Goal: Transaction & Acquisition: Book appointment/travel/reservation

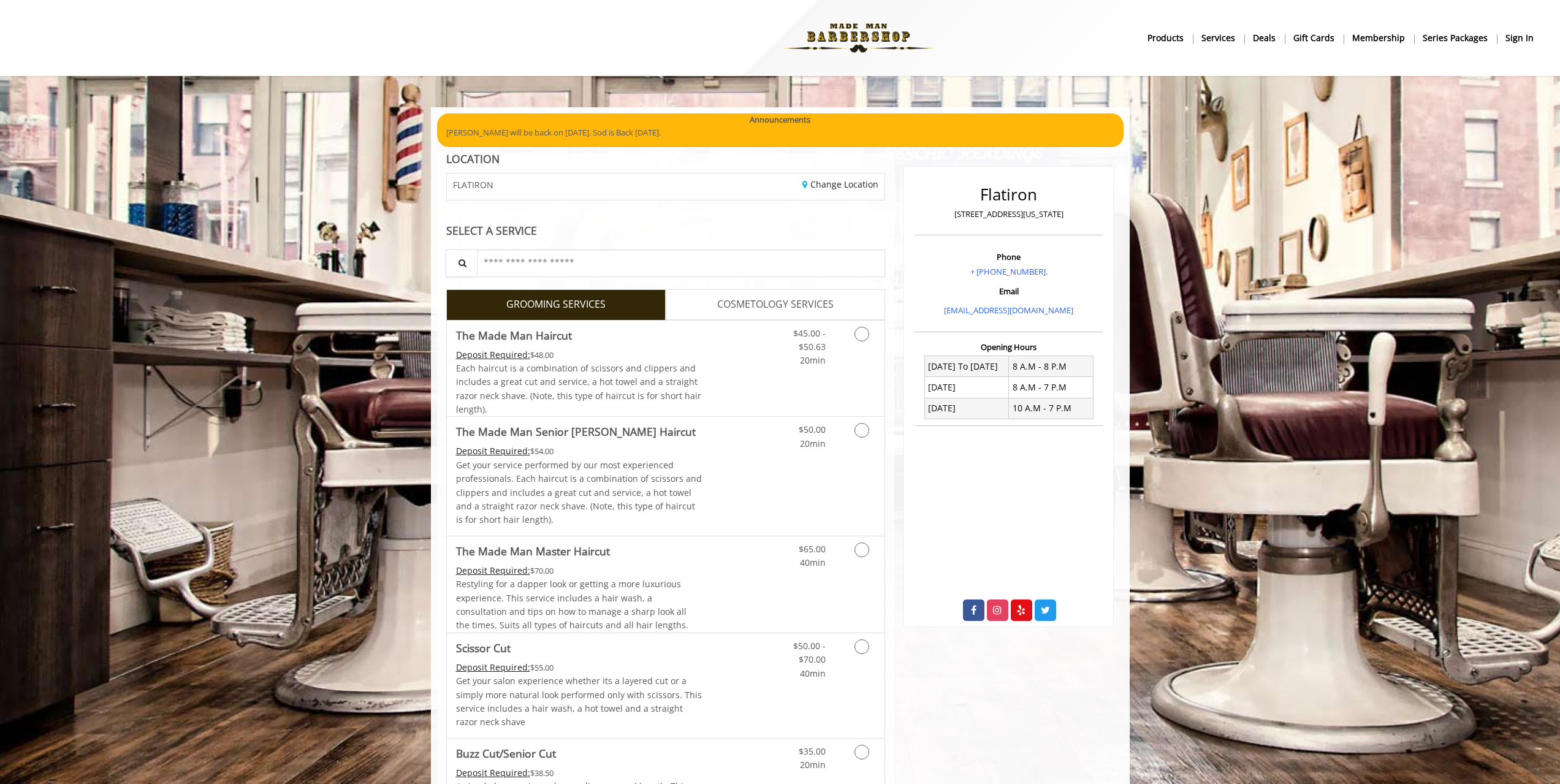
click at [863, 331] on icon "Grooming services" at bounding box center [861, 334] width 15 height 15
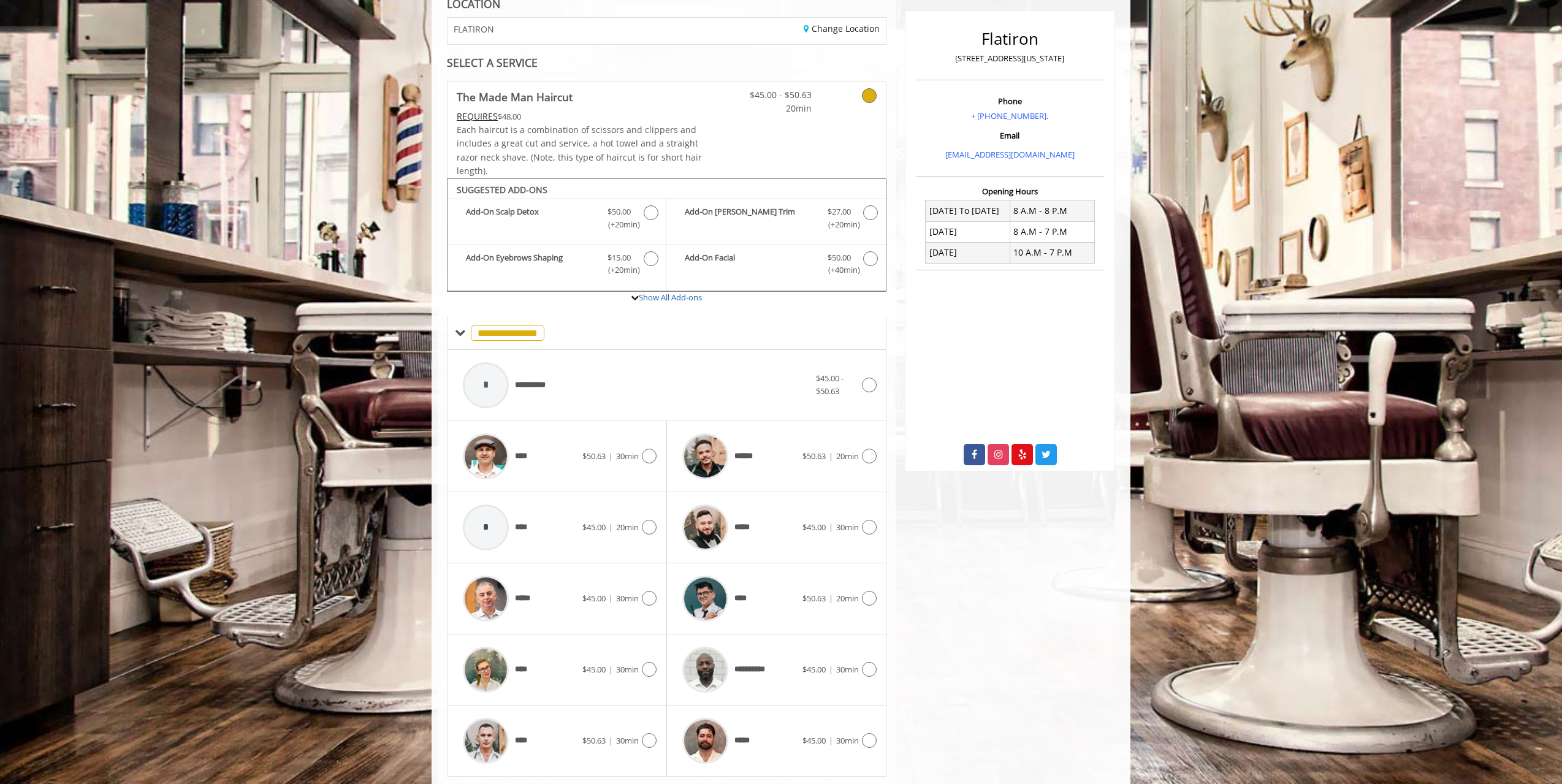
scroll to position [191, 0]
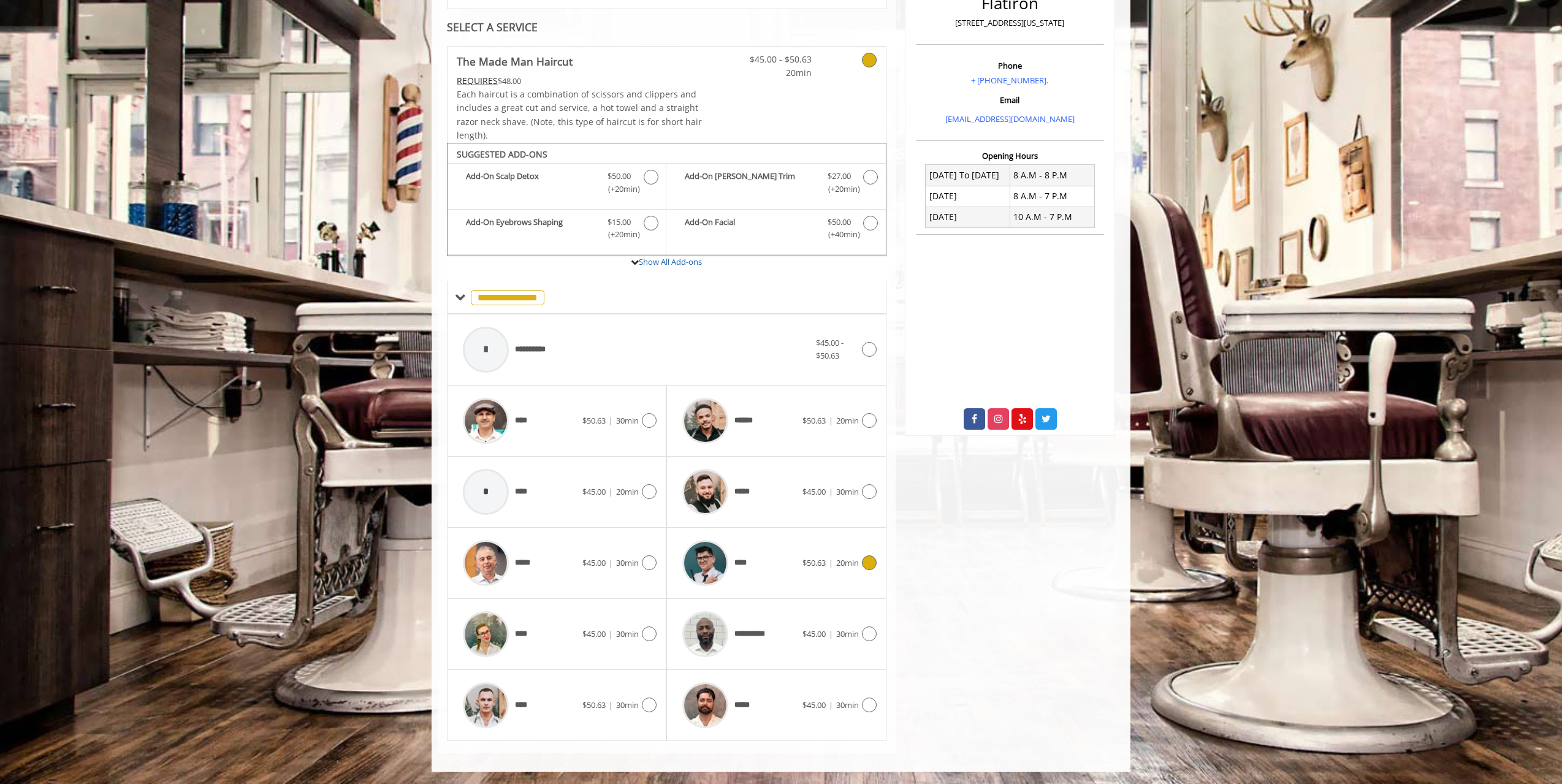
click at [867, 554] on div "**** $50.63 | 20min" at bounding box center [776, 563] width 200 height 58
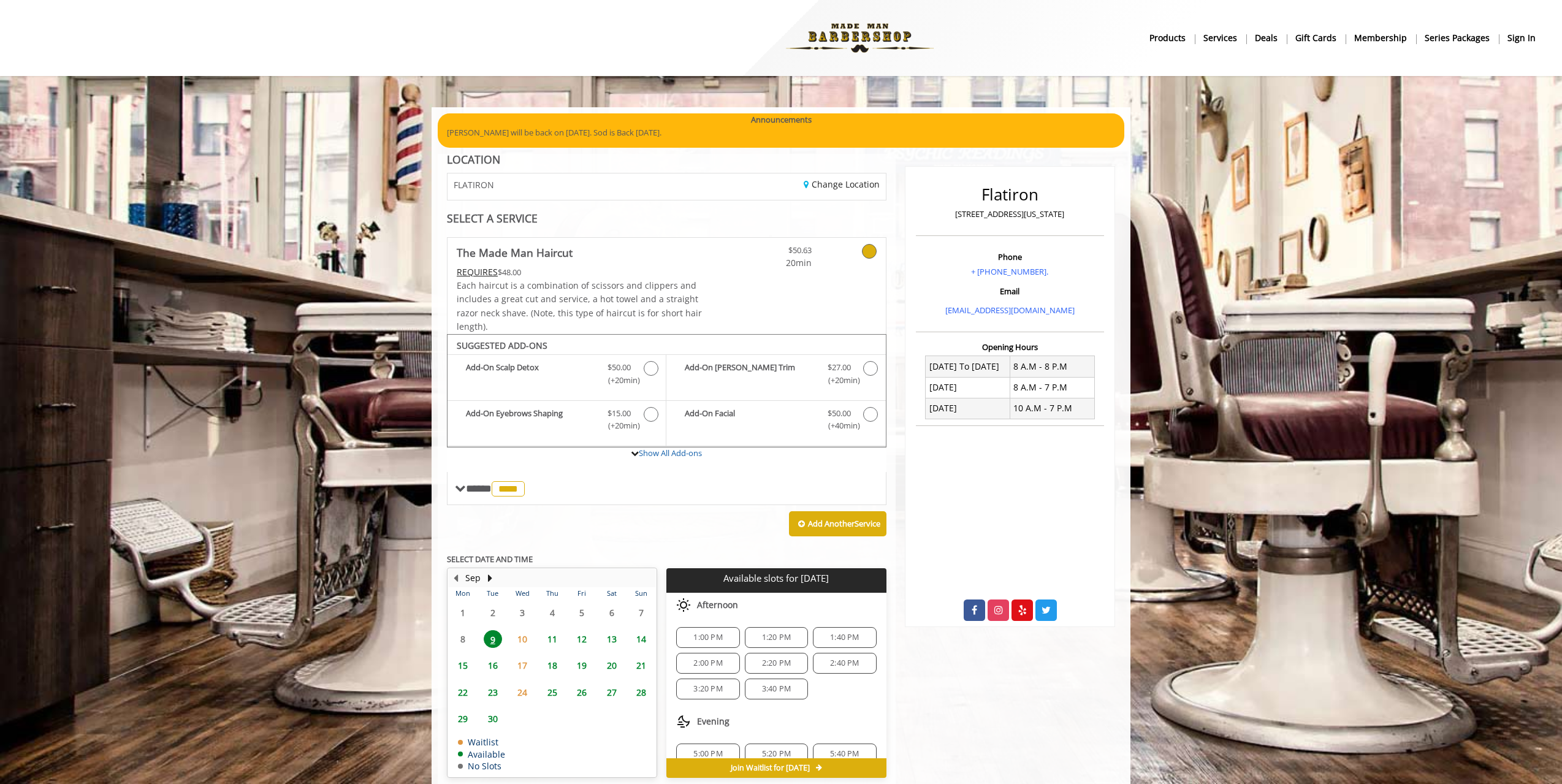
scroll to position [54, 0]
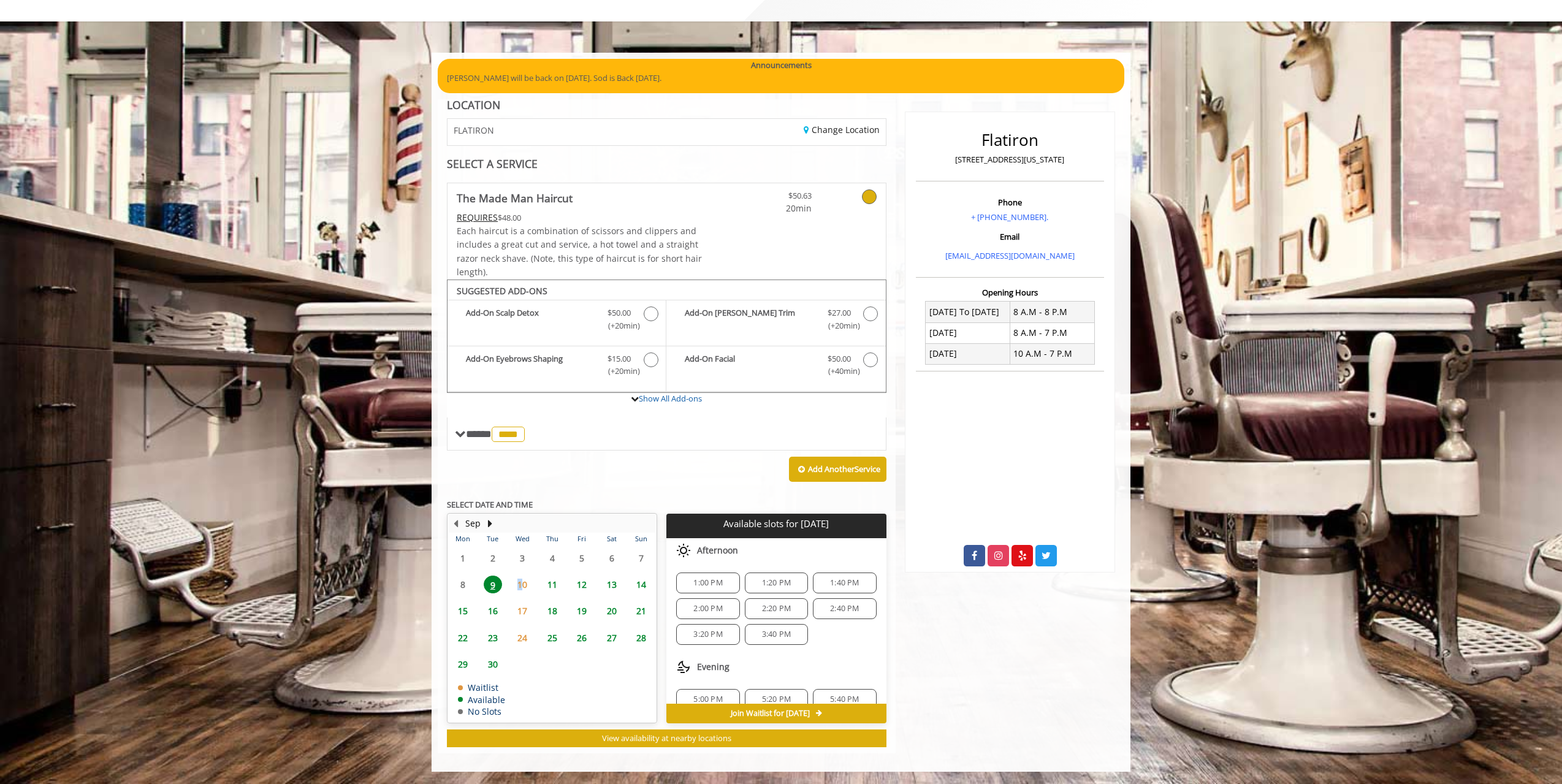
click at [518, 580] on span "10" at bounding box center [522, 584] width 18 height 18
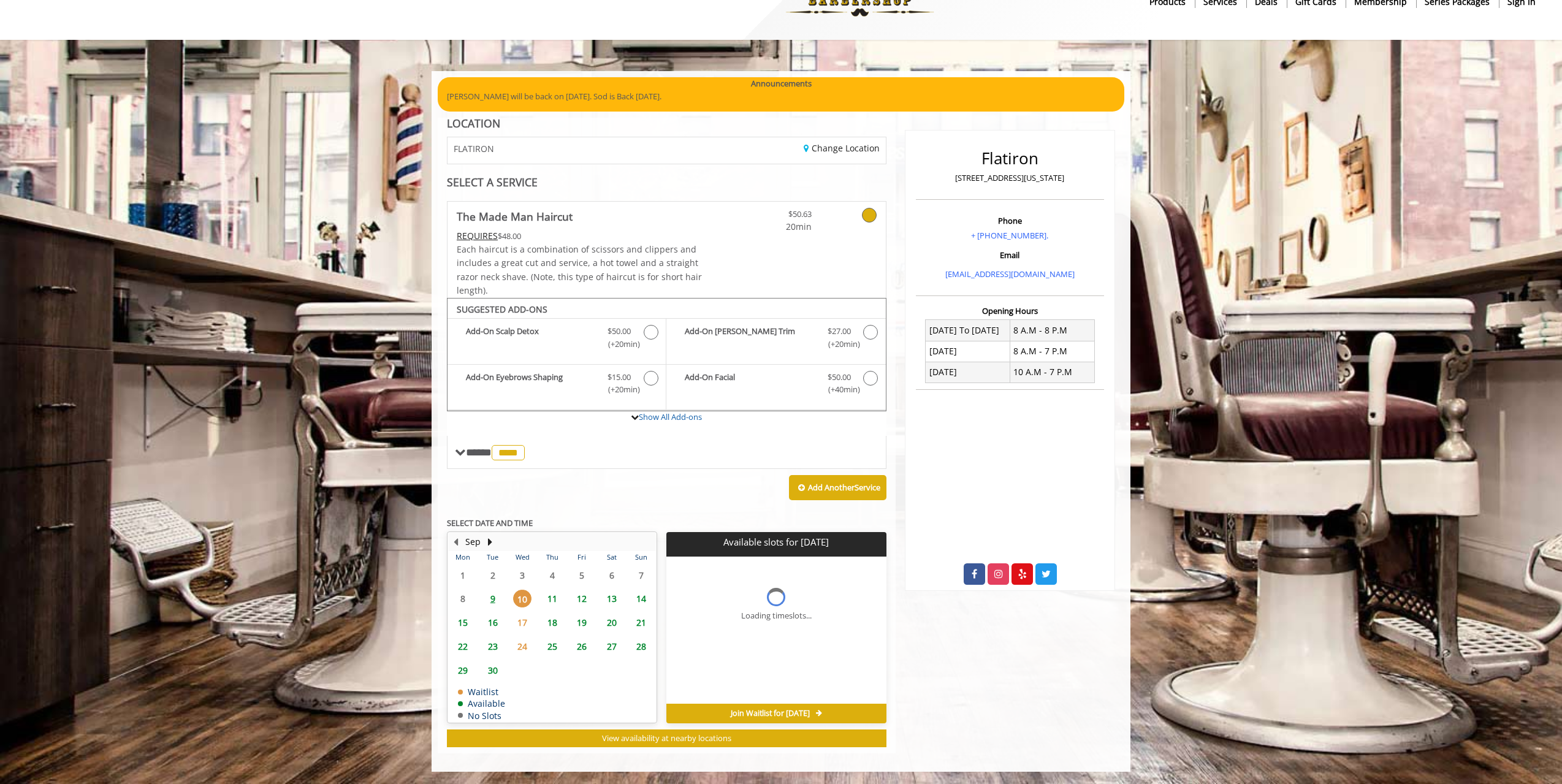
scroll to position [36, 0]
click at [466, 622] on span "15" at bounding box center [463, 622] width 18 height 18
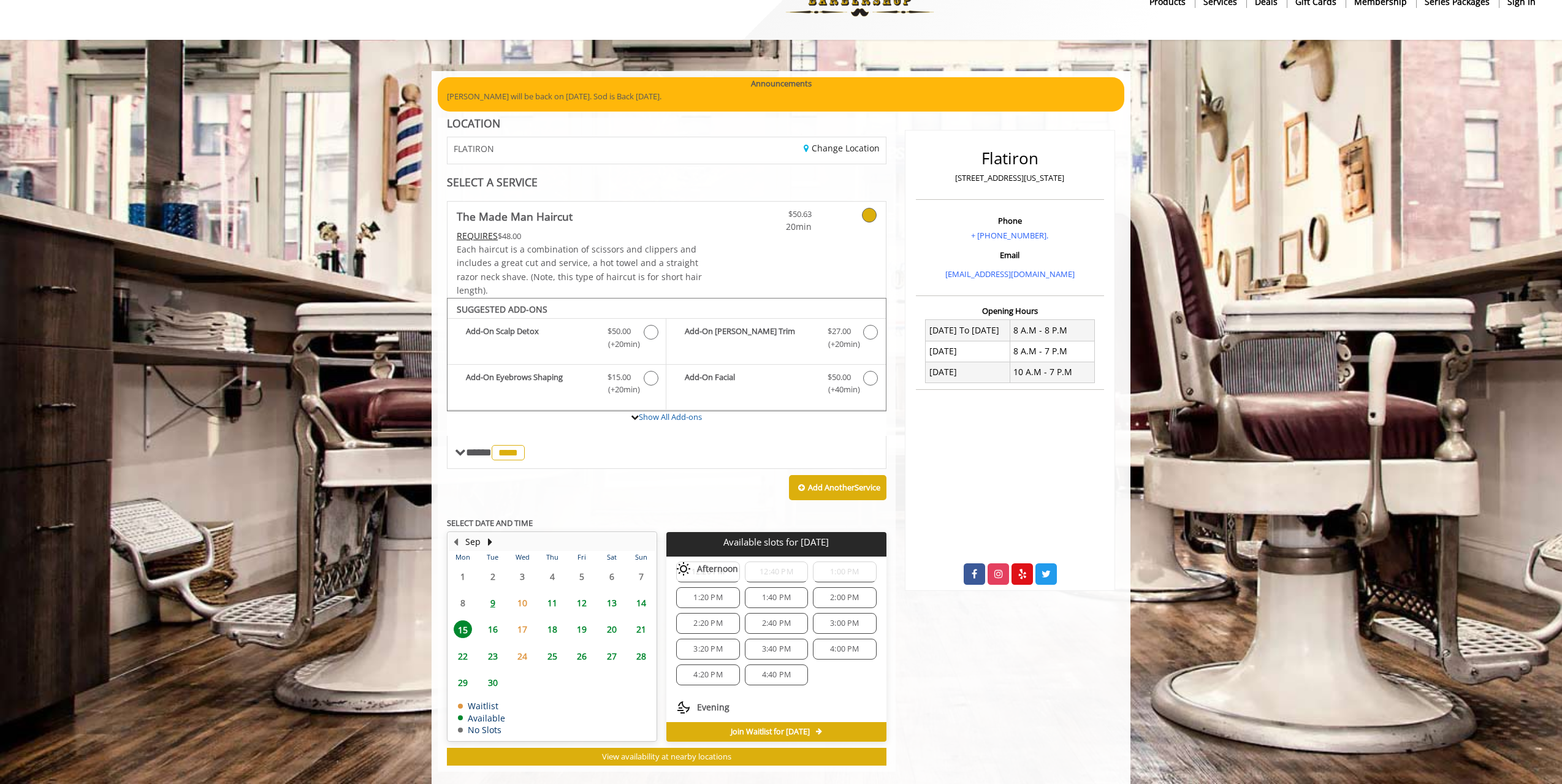
scroll to position [0, 0]
click at [720, 607] on div "12:20 PM" at bounding box center [708, 601] width 64 height 21
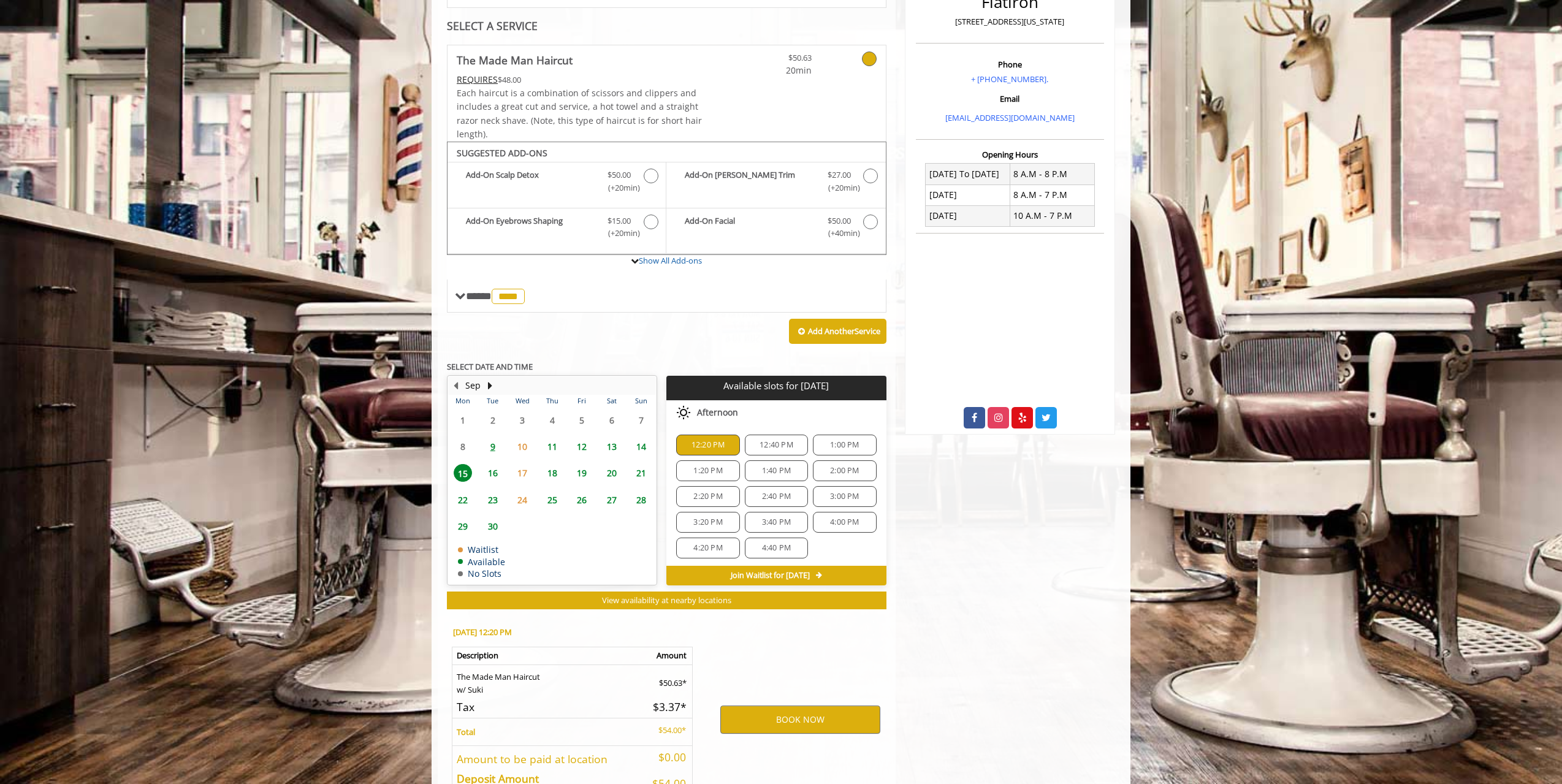
scroll to position [276, 0]
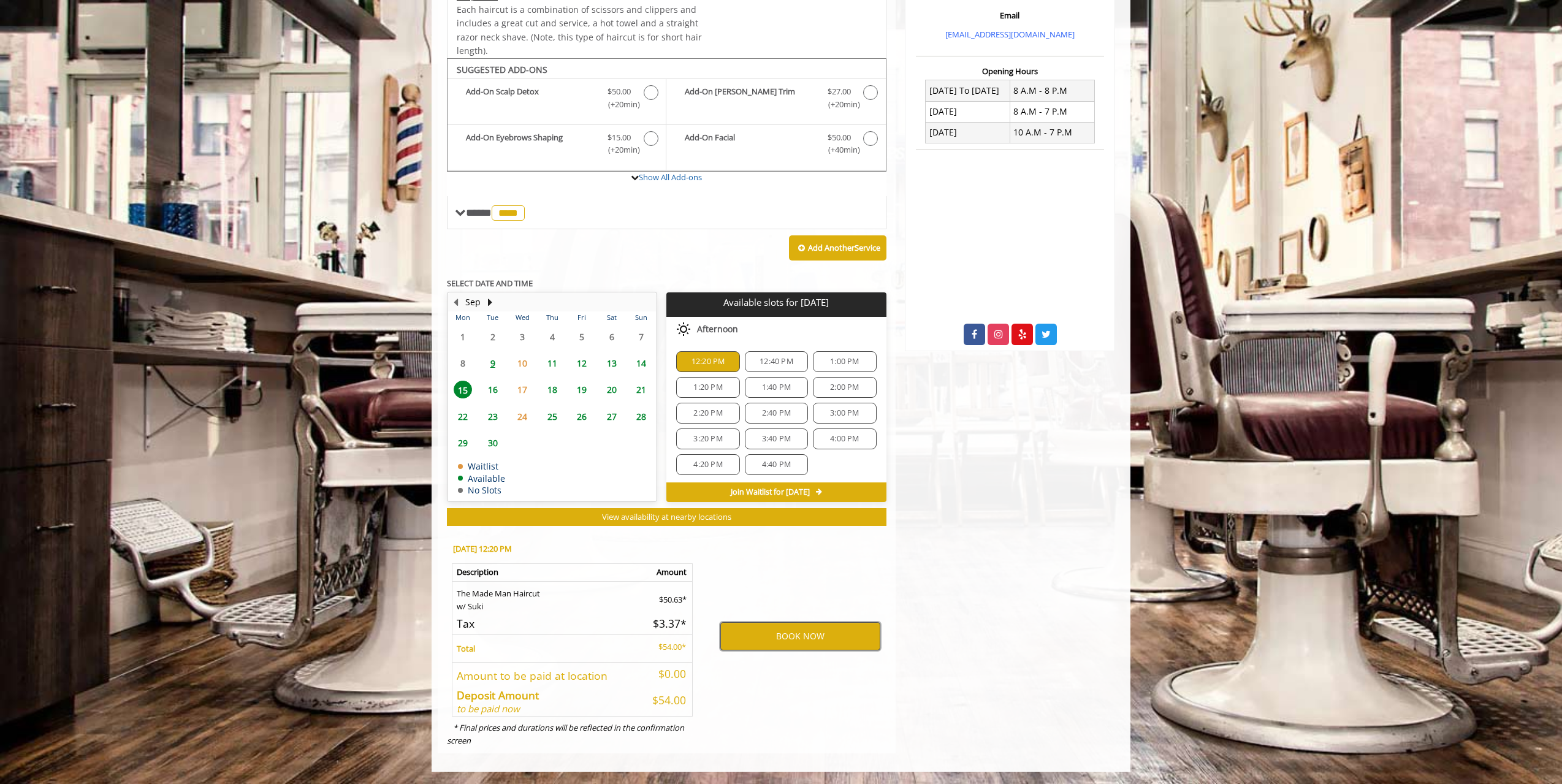
click at [779, 637] on button "BOOK NOW" at bounding box center [801, 635] width 160 height 28
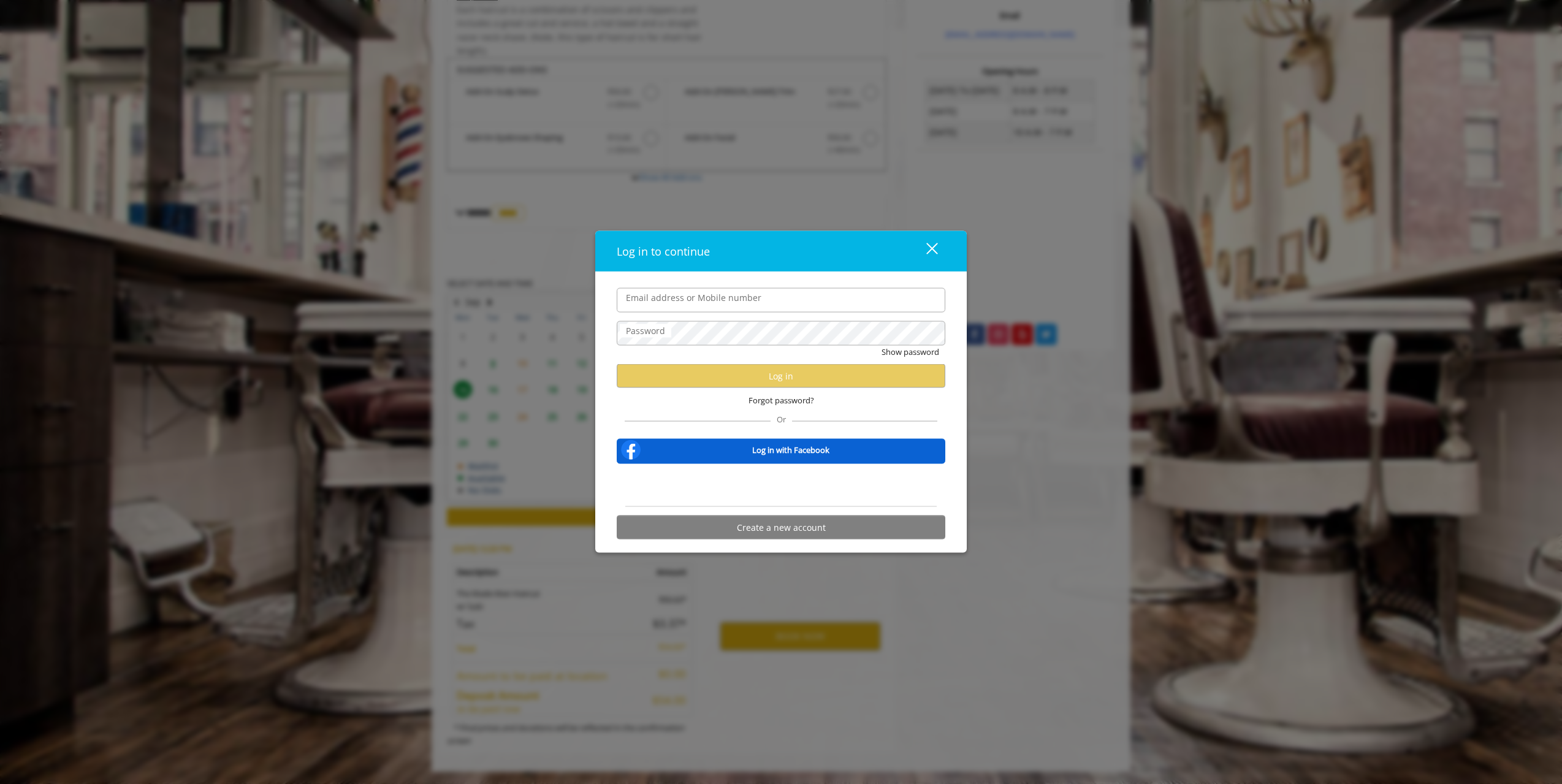
type input "**********"
click at [716, 381] on button "Log in" at bounding box center [781, 376] width 329 height 24
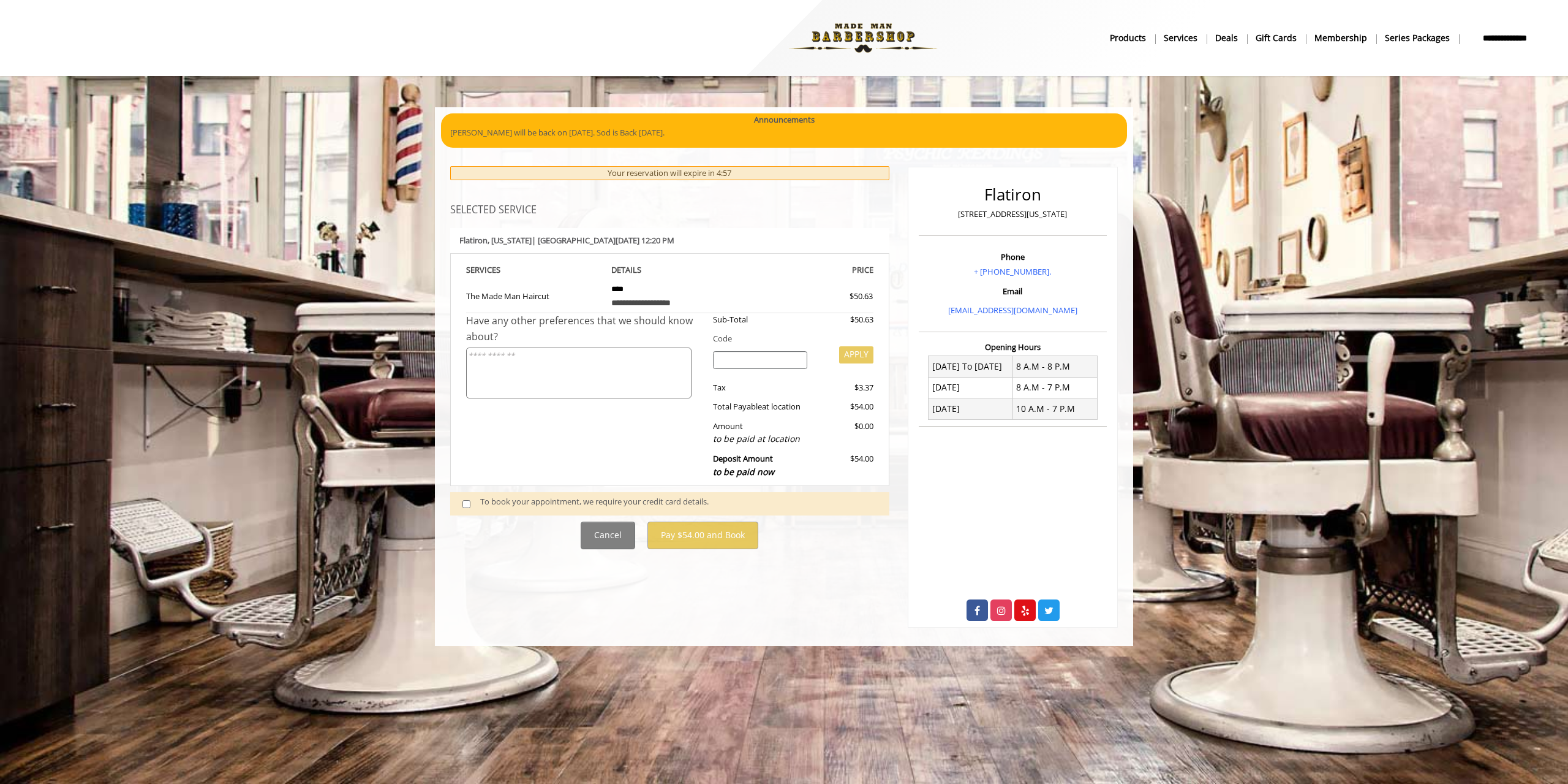
click at [458, 508] on span at bounding box center [472, 504] width 36 height 16
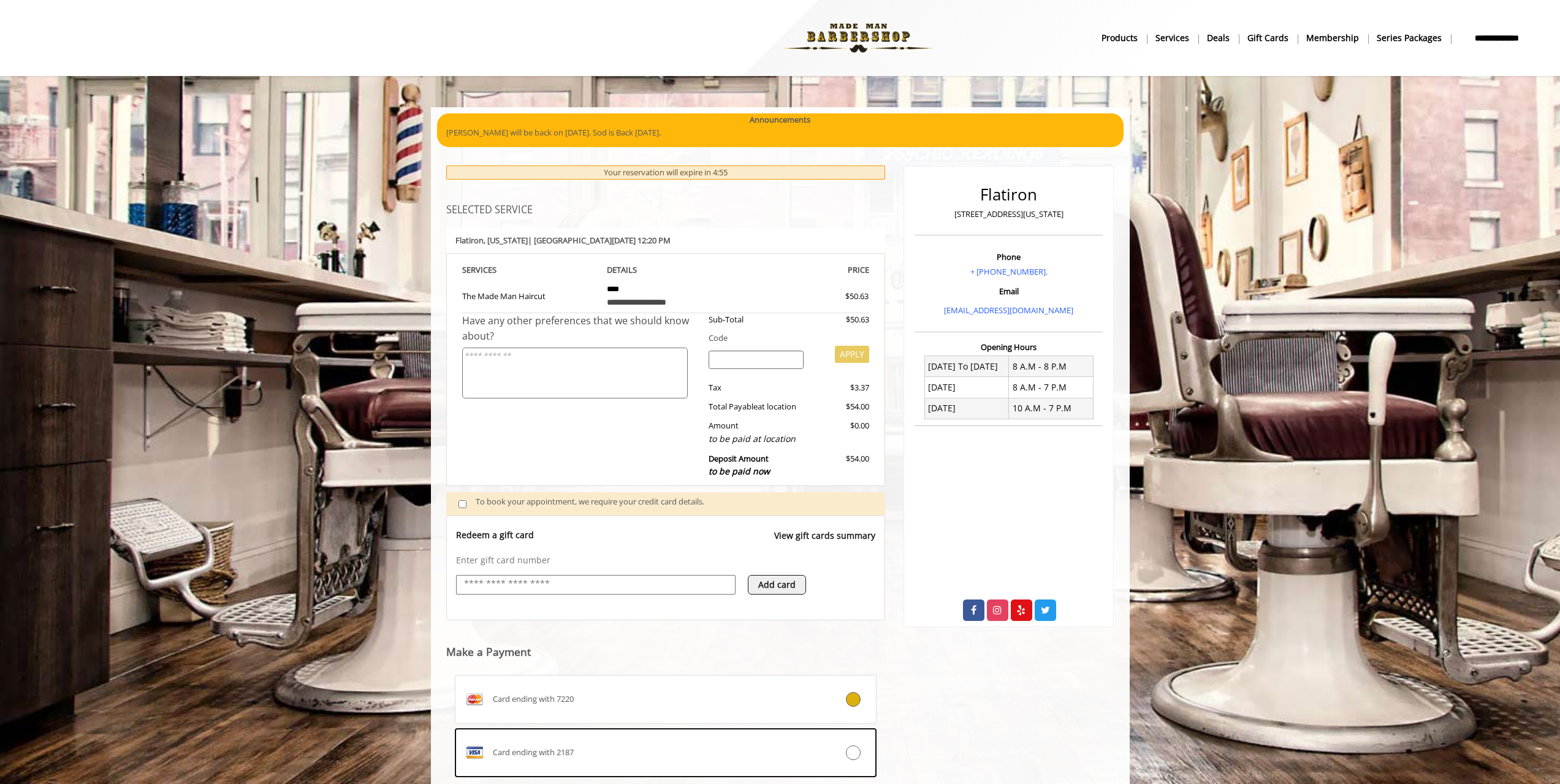
scroll to position [149, 0]
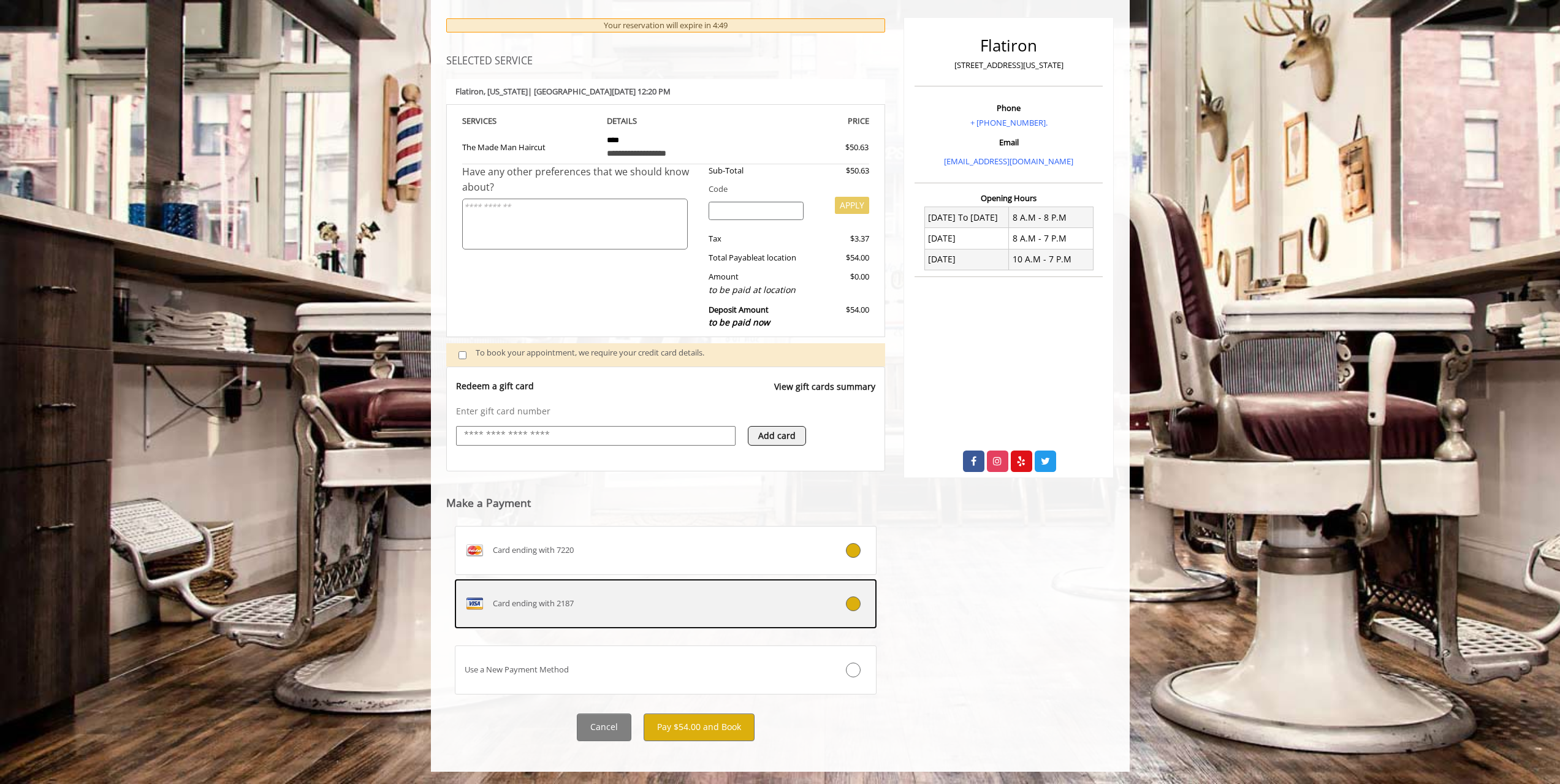
click at [854, 606] on icon at bounding box center [853, 603] width 15 height 15
click at [681, 722] on button "Pay $54.00 and Book" at bounding box center [699, 727] width 111 height 27
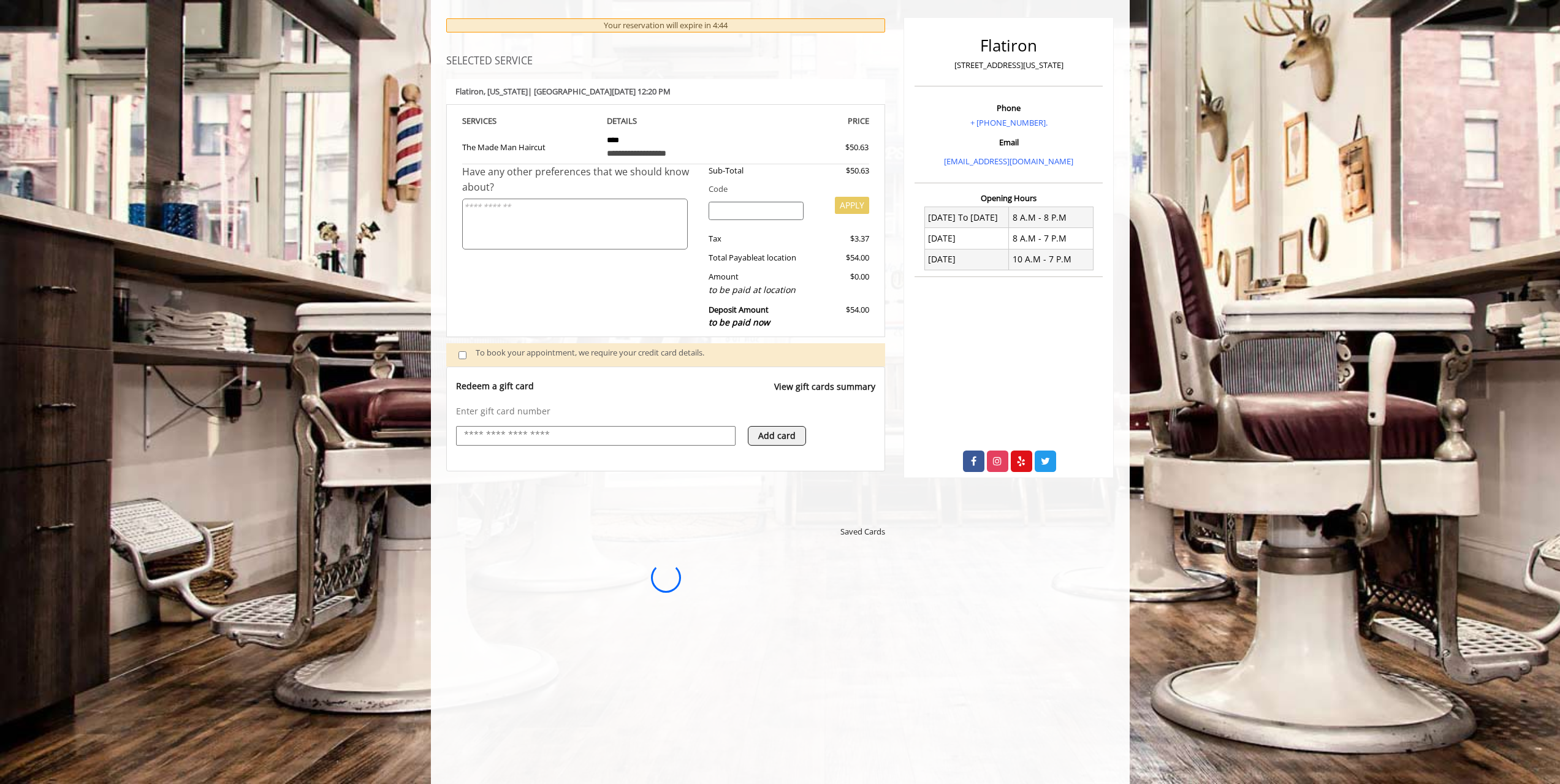
scroll to position [0, 0]
